Goal: Contribute content: Add original content to the website for others to see

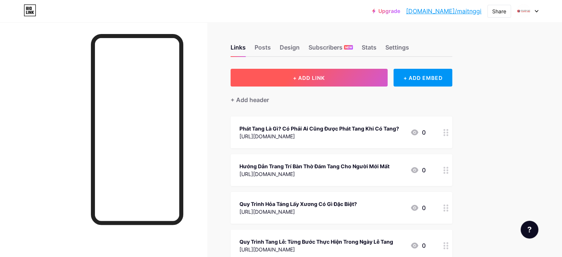
click at [317, 69] on button "+ ADD LINK" at bounding box center [309, 78] width 157 height 18
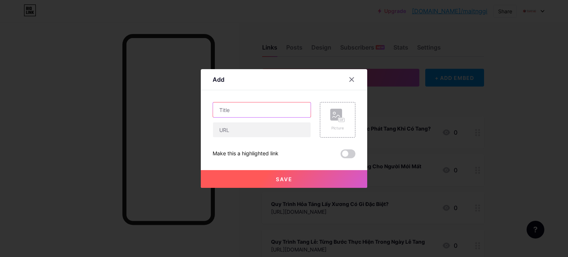
click at [256, 106] on input "text" at bounding box center [262, 109] width 98 height 15
paste input "Sự Khác Biệt Trong Tập Quán Liệm Người [DEMOGRAPHIC_DATA] và [DEMOGRAPHIC_DATA]"
type input "Sự Khác Biệt Trong Tập Quán Liệm Người [DEMOGRAPHIC_DATA] và [DEMOGRAPHIC_DATA]"
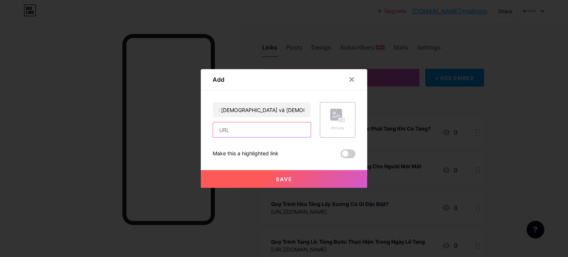
scroll to position [0, 0]
click at [219, 126] on input "text" at bounding box center [262, 129] width 98 height 15
click at [235, 135] on input "text" at bounding box center [262, 129] width 98 height 15
paste input "[URL][DOMAIN_NAME]"
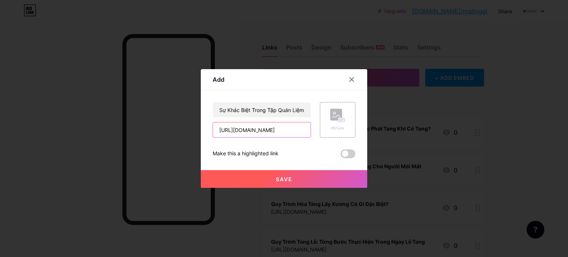
type input "[URL][DOMAIN_NAME]"
click at [253, 178] on button "Save" at bounding box center [284, 179] width 166 height 18
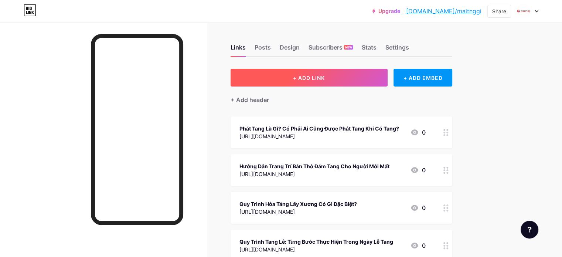
click at [327, 72] on button "+ ADD LINK" at bounding box center [309, 78] width 157 height 18
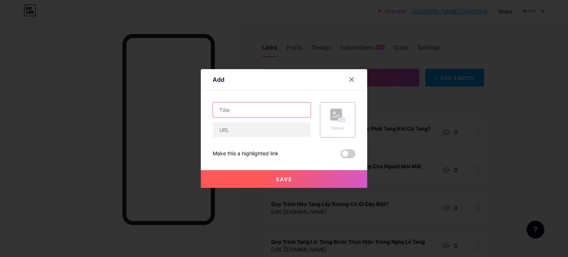
drag, startPoint x: 251, startPoint y: 112, endPoint x: 255, endPoint y: 115, distance: 5.3
click at [251, 112] on input "text" at bounding box center [262, 109] width 98 height 15
paste input "Nghi Thức Tang Lễ Đặc Sắc Trong Phong Tục Ma Chay Của Người [DEMOGRAPHIC_DATA]"
type input "Nghi Thức Tang Lễ Đặc Sắc Trong Phong Tục Ma Chay Của Người [DEMOGRAPHIC_DATA]"
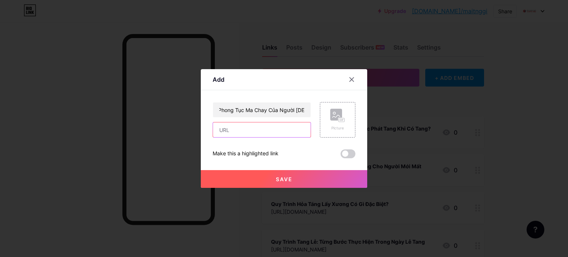
click at [237, 129] on input "text" at bounding box center [262, 129] width 98 height 15
click at [236, 129] on input "text" at bounding box center [262, 129] width 98 height 15
paste input "[URL][DOMAIN_NAME]"
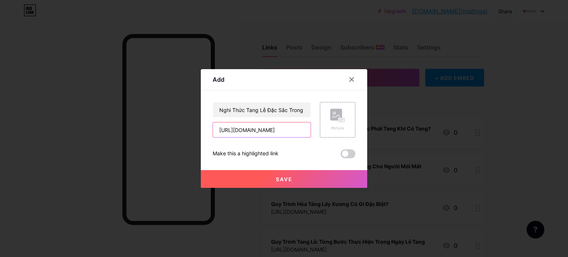
type input "[URL][DOMAIN_NAME]"
click at [287, 178] on span "Save" at bounding box center [284, 179] width 17 height 6
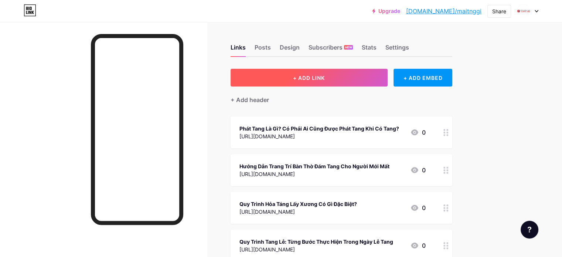
click at [325, 75] on span "+ ADD LINK" at bounding box center [309, 78] width 32 height 6
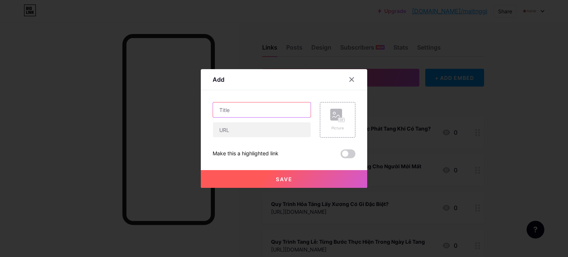
click at [260, 109] on input "text" at bounding box center [262, 109] width 98 height 15
paste input "[PERSON_NAME] Là Gì? Những Vật Dụng Cần Chuẩn Bị Cho Nghi Lễ"
type input "[PERSON_NAME] Là Gì? Những Vật Dụng Cần Chuẩn Bị Cho Nghi Lễ"
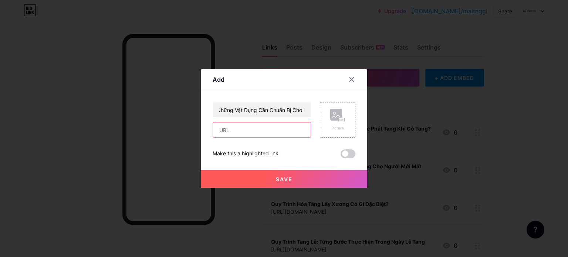
scroll to position [0, 0]
click at [234, 132] on input "text" at bounding box center [262, 129] width 98 height 15
click at [238, 130] on input "text" at bounding box center [262, 129] width 98 height 15
paste input "[URL][DOMAIN_NAME]"
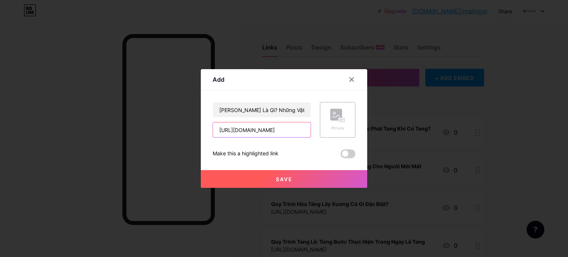
type input "[URL][DOMAIN_NAME]"
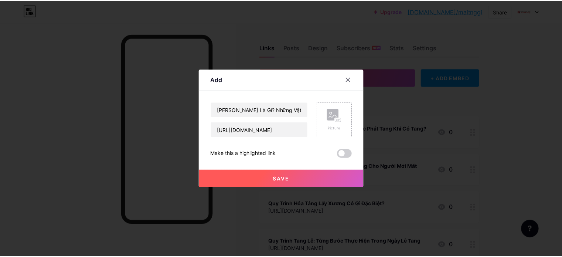
scroll to position [0, 0]
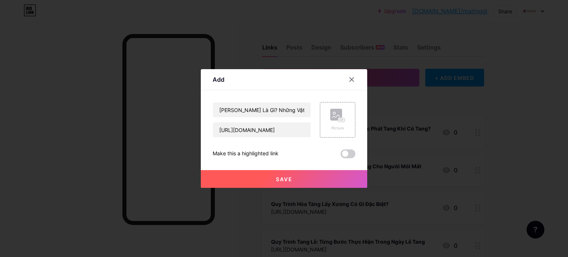
click at [235, 145] on div "[PERSON_NAME] Là Gì? Những Vật Dụng Cần Chuẩn Bị Cho Nghi Lễ [URL][DOMAIN_NAME]…" at bounding box center [283, 130] width 143 height 56
click at [275, 183] on button "Save" at bounding box center [284, 179] width 166 height 18
